Goal: Task Accomplishment & Management: Use online tool/utility

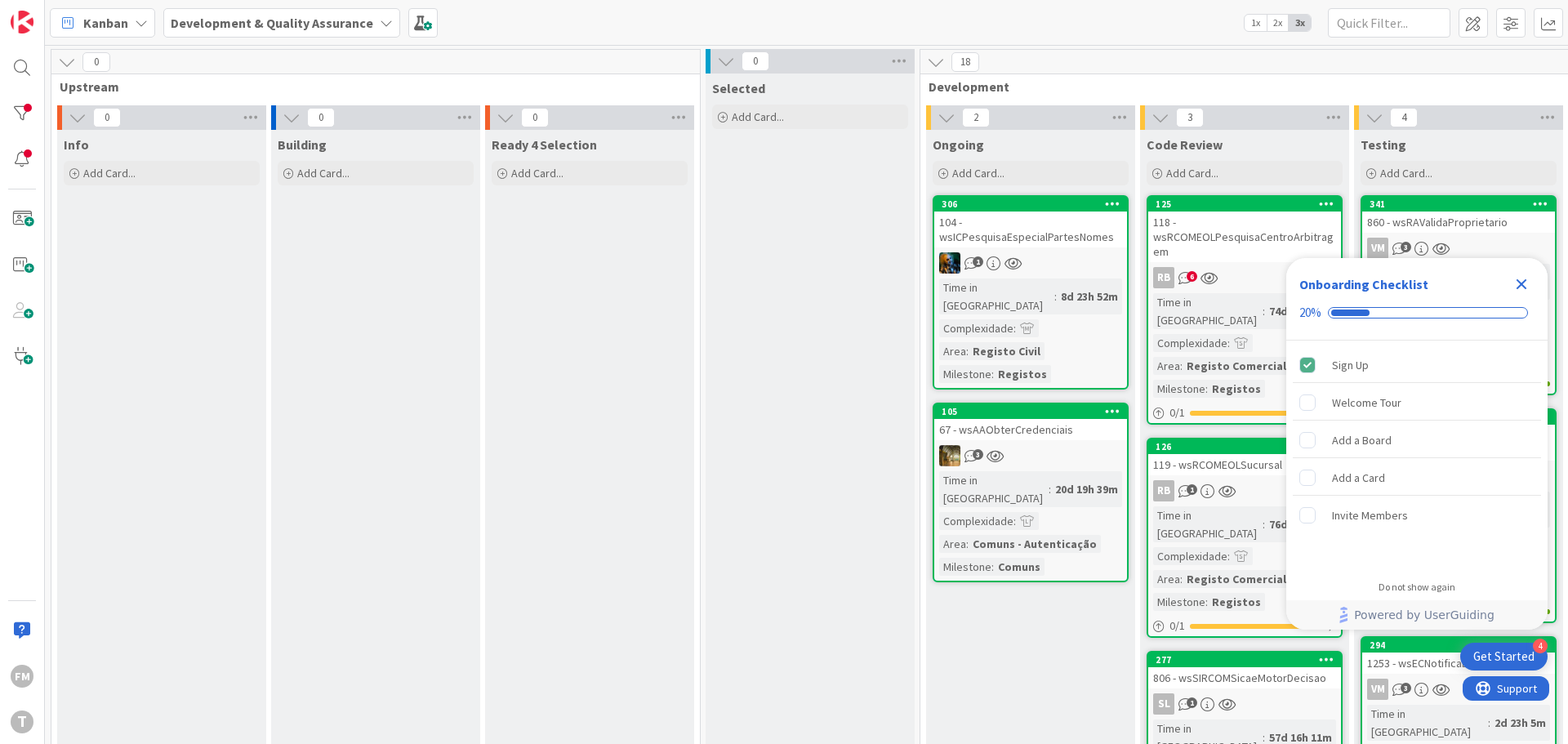
click at [1521, 279] on icon "Close Checklist" at bounding box center [1521, 284] width 20 height 20
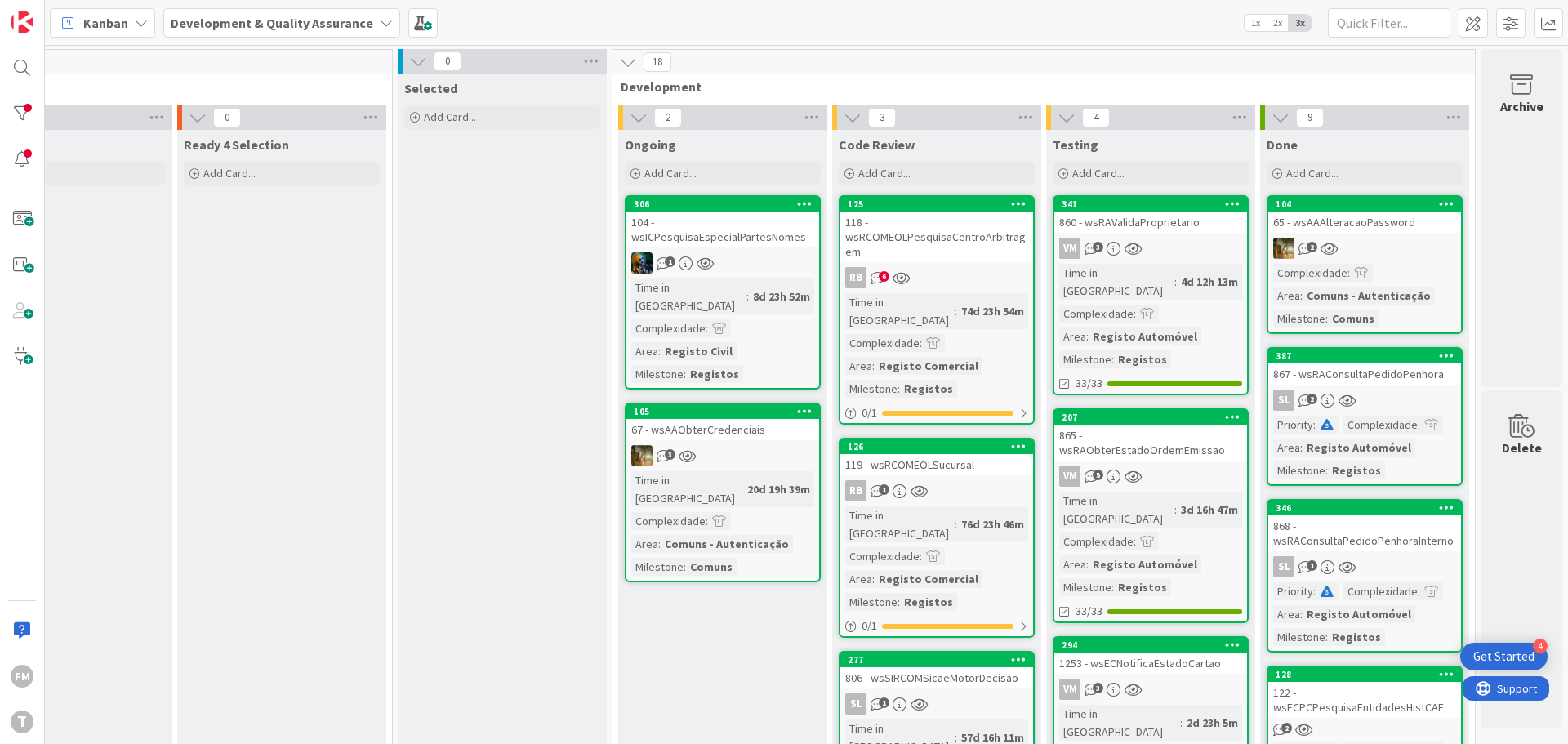
scroll to position [81, 320]
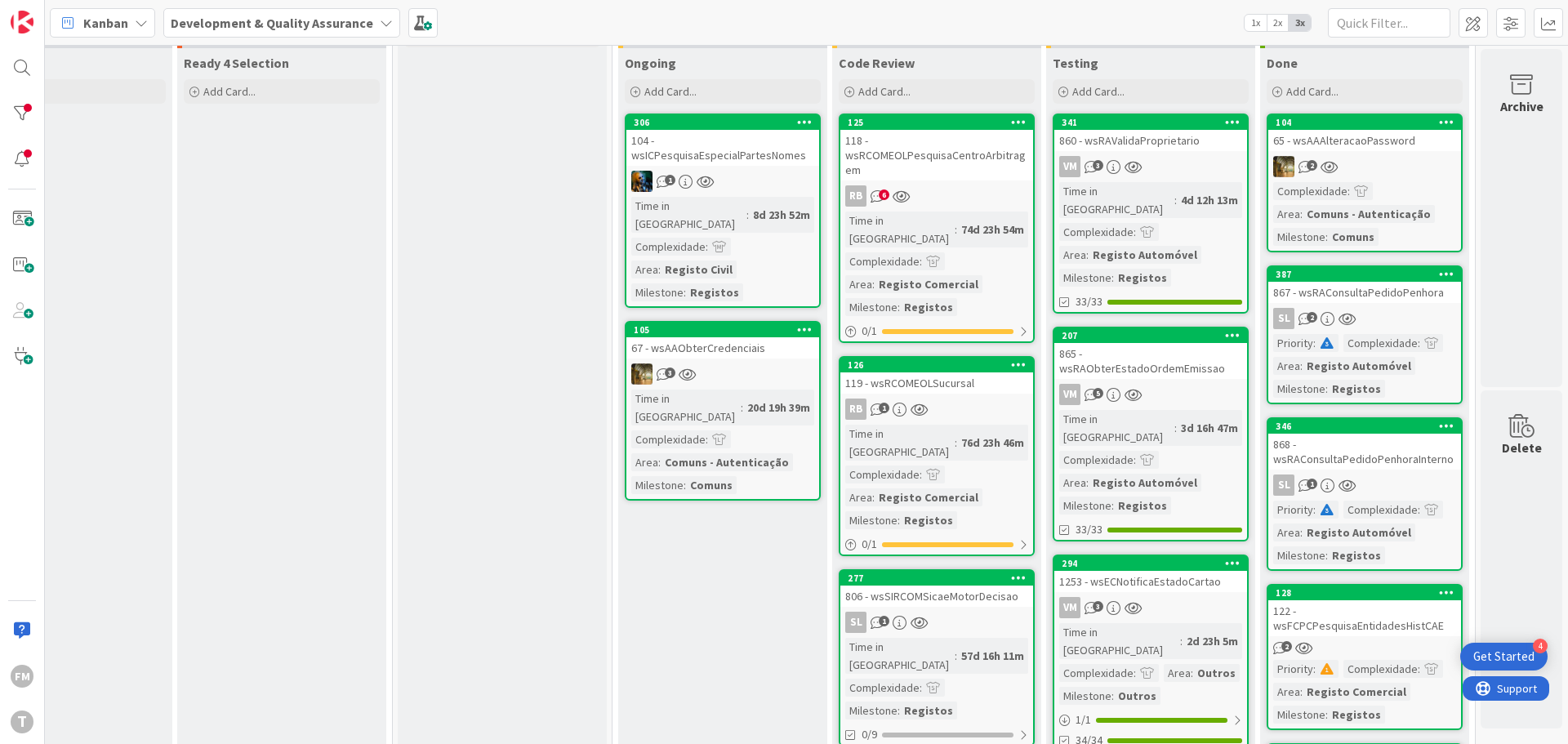
click at [941, 192] on div "RB 6" at bounding box center [936, 195] width 193 height 21
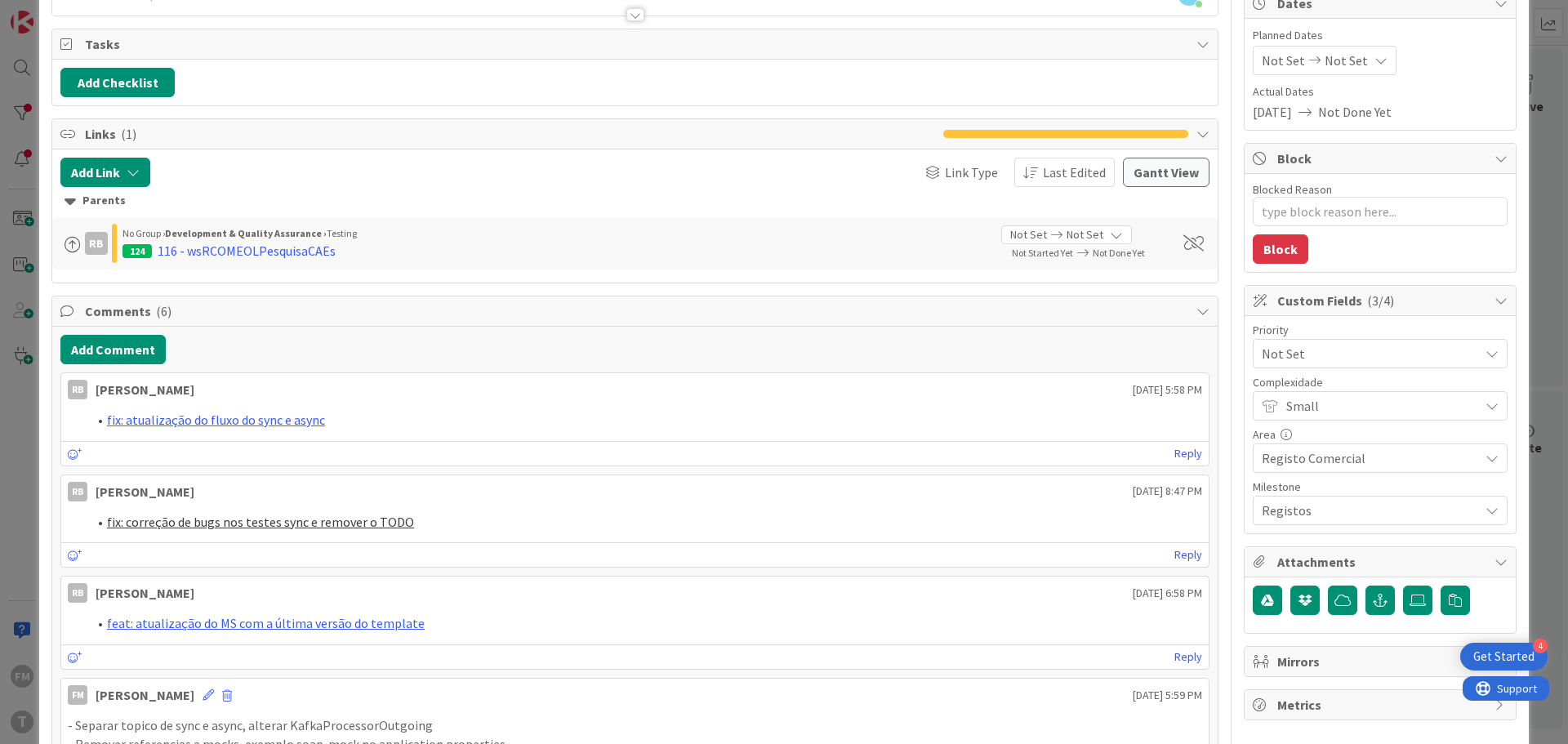
scroll to position [163, 0]
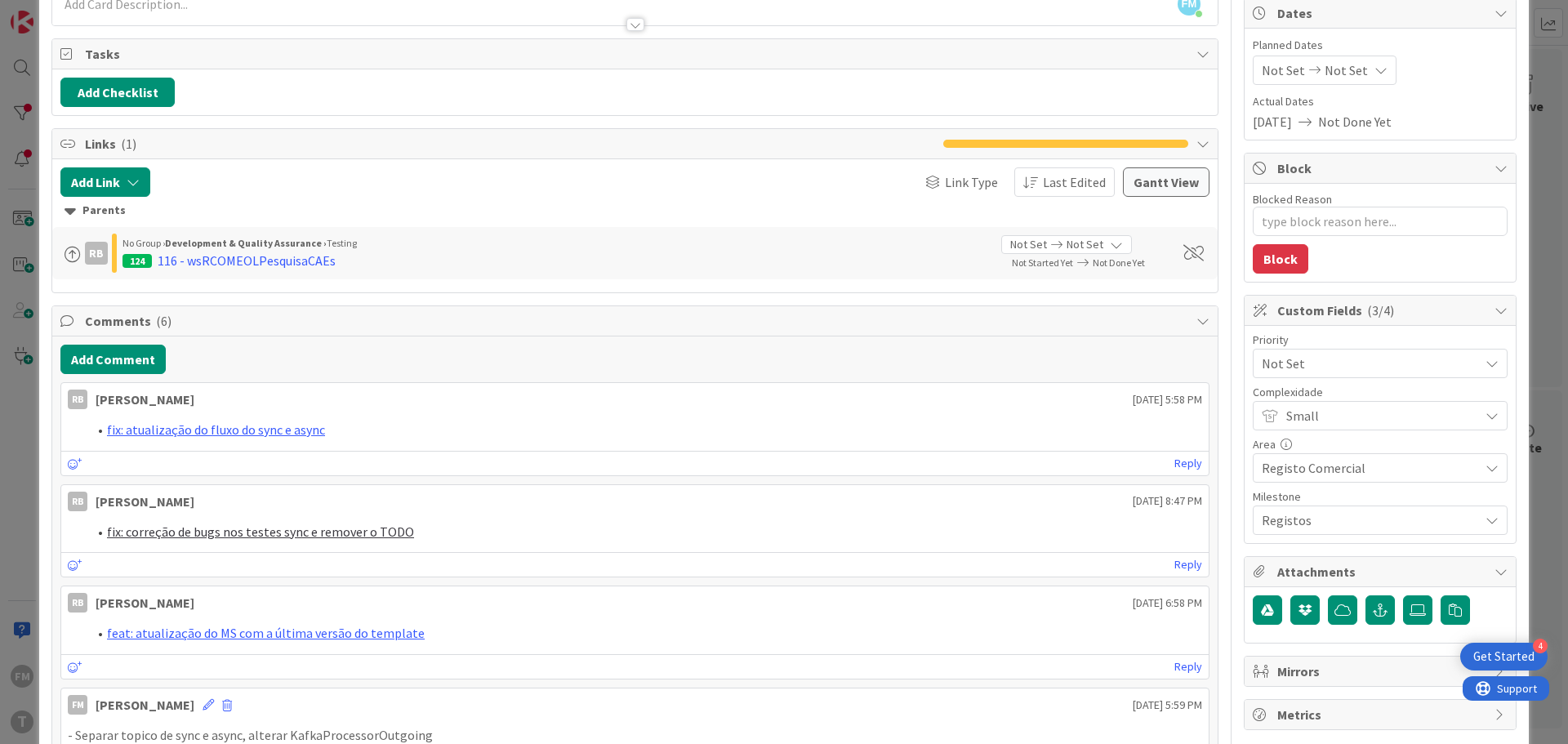
drag, startPoint x: 250, startPoint y: 264, endPoint x: 225, endPoint y: 263, distance: 25.0
click at [225, 263] on div "116 - wsRCOMEOLPesquisaCAEs" at bounding box center [247, 261] width 178 height 20
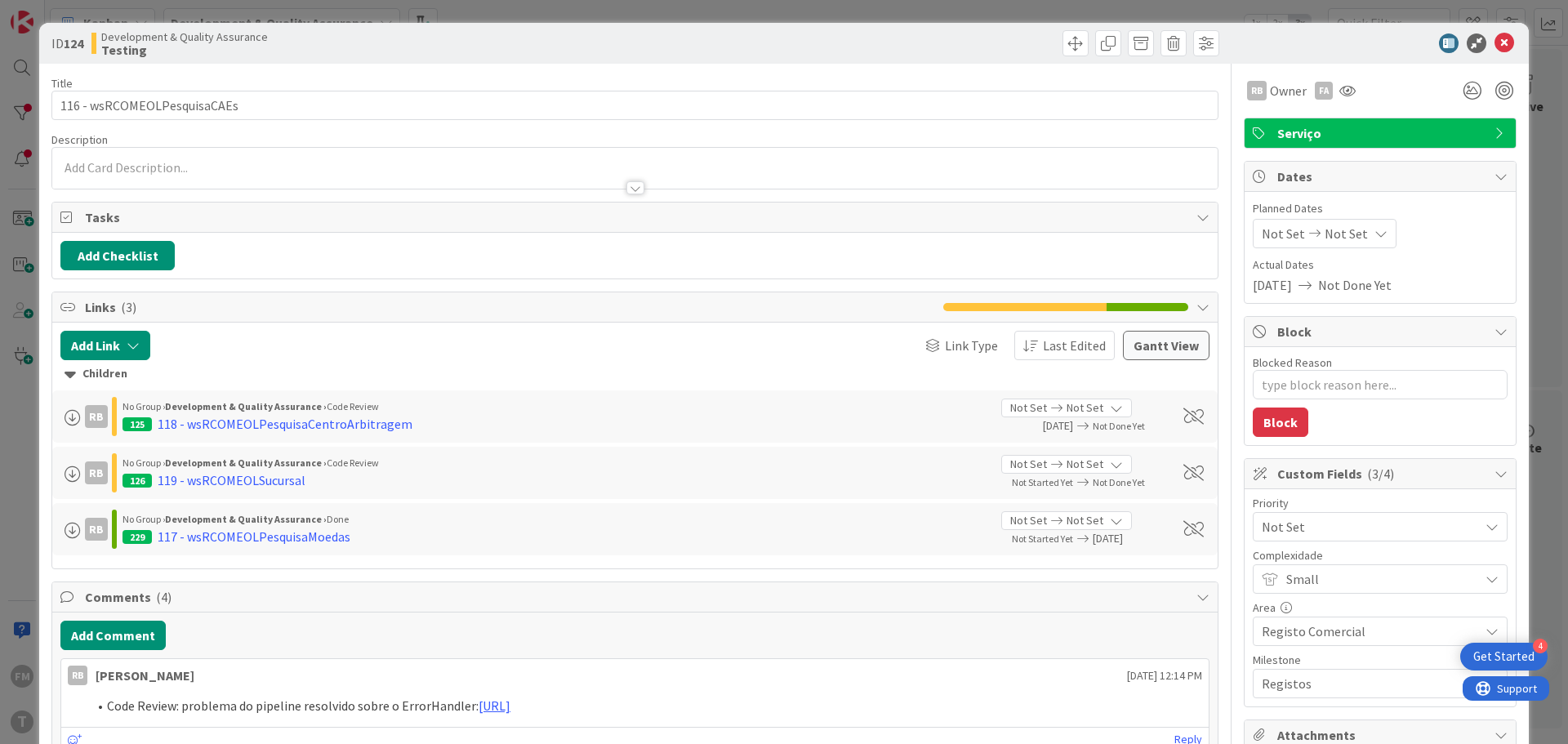
scroll to position [245, 0]
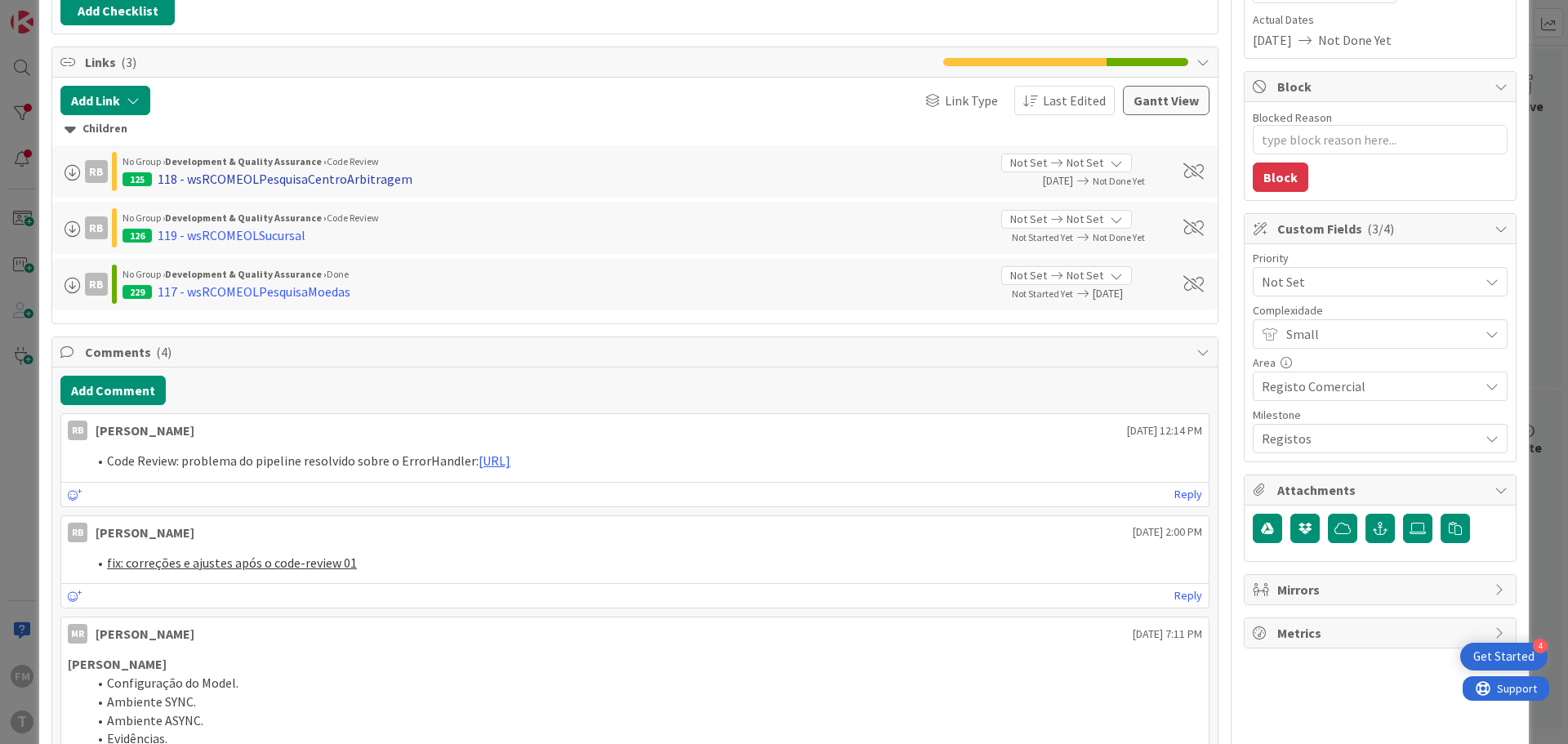
click at [376, 179] on div "118 - wsRCOMEOLPesquisaCentroArbitragem" at bounding box center [284, 179] width 255 height 20
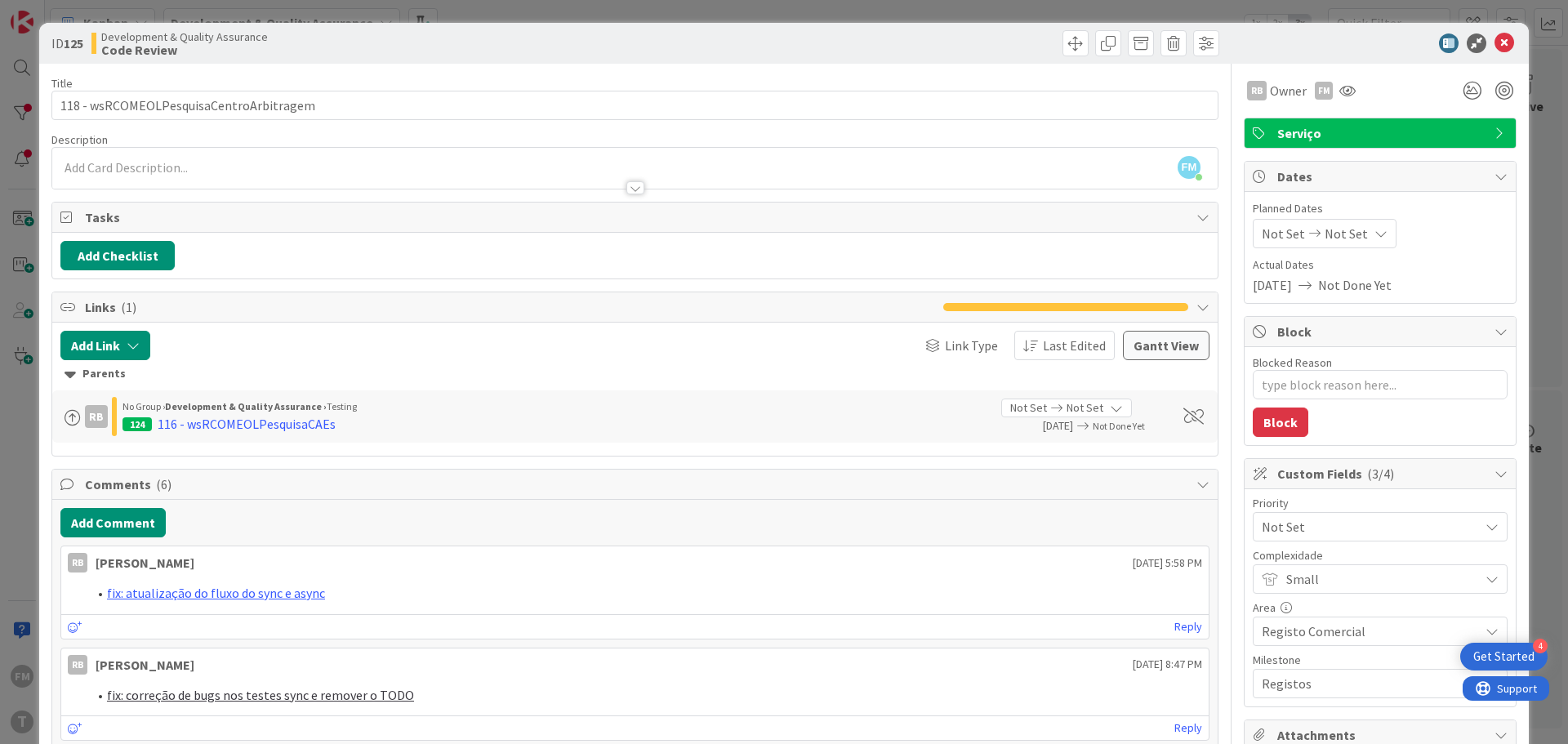
type textarea "x"
